Goal: Information Seeking & Learning: Learn about a topic

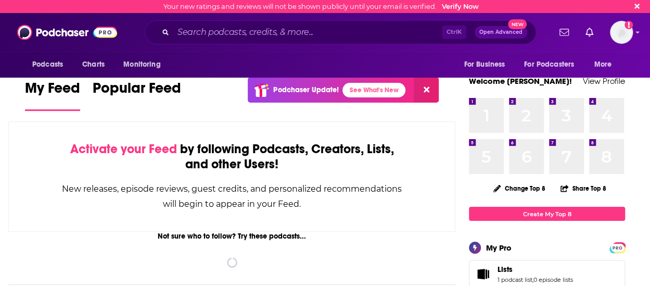
click at [275, 29] on input "Search podcasts, credits, & more..." at bounding box center [307, 32] width 269 height 17
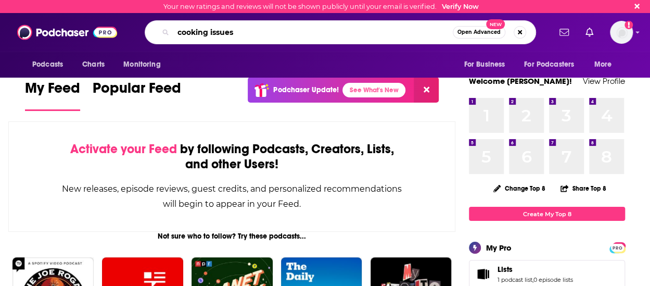
type input "cooking issues"
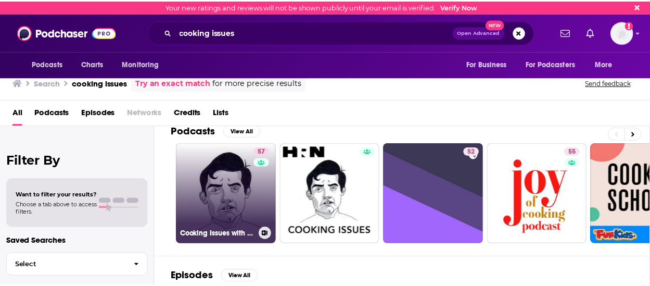
scroll to position [15, 0]
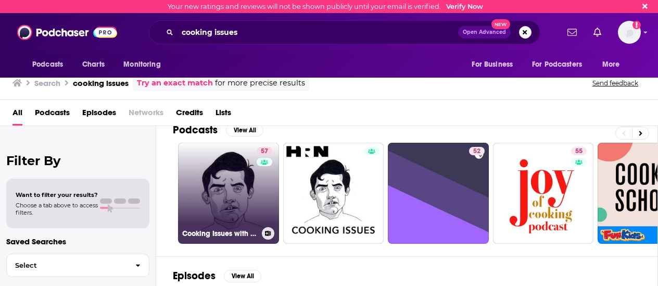
click at [222, 195] on link "57 Cooking Issues with [PERSON_NAME]" at bounding box center [228, 193] width 101 height 101
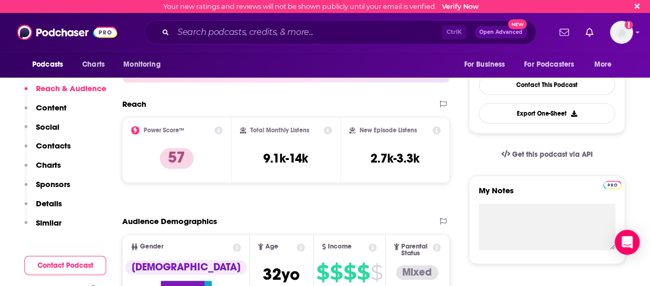
scroll to position [277, 0]
